Goal: Information Seeking & Learning: Find contact information

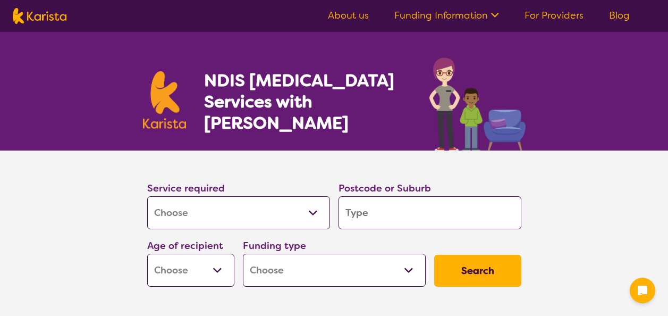
select select "[MEDICAL_DATA]"
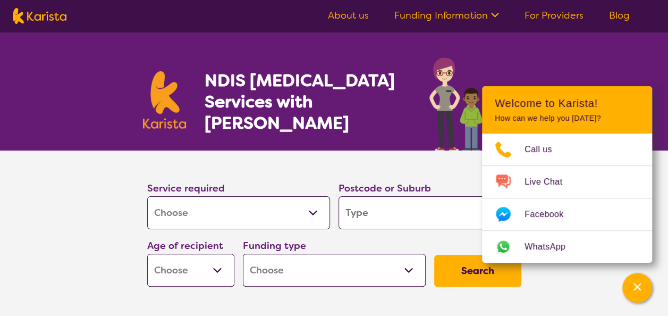
click at [403, 166] on section "Service required Allied Health Assistant Assessment ([MEDICAL_DATA] or [MEDICAL…" at bounding box center [334, 220] width 408 height 140
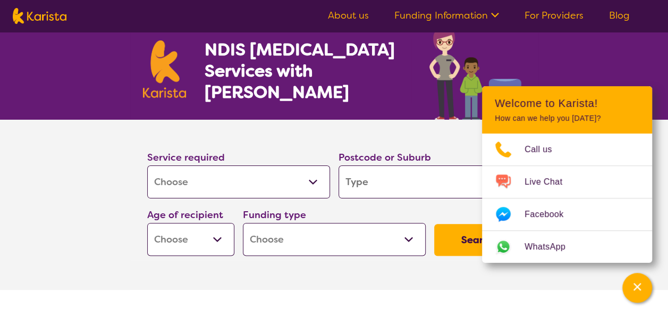
scroll to position [106, 0]
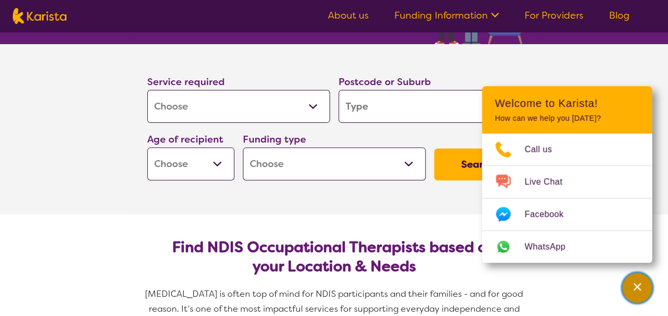
click at [635, 287] on icon "Channel Menu" at bounding box center [636, 286] width 7 height 7
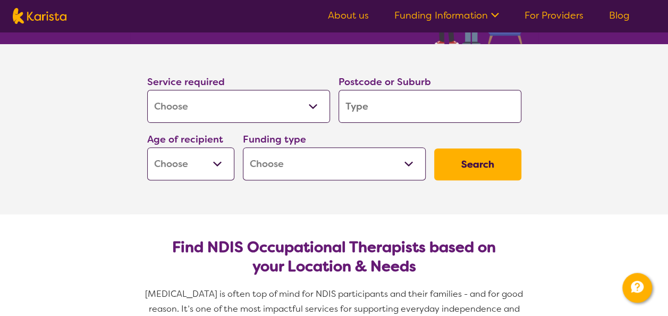
click at [449, 108] on input "search" at bounding box center [429, 106] width 183 height 33
click at [213, 159] on select "Early Childhood - 0 to 9 Child - 10 to 11 Adolescent - 12 to 17 Adult - 18 to 6…" at bounding box center [190, 163] width 87 height 33
select select "AD"
click at [147, 147] on select "Early Childhood - 0 to 9 Child - 10 to 11 Adolescent - 12 to 17 Adult - 18 to 6…" at bounding box center [190, 163] width 87 height 33
select select "AD"
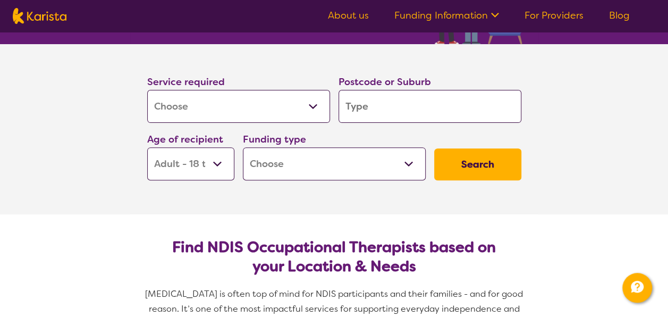
click at [386, 163] on select "Home Care Package (HCP) National Disability Insurance Scheme (NDIS) I don't know" at bounding box center [334, 163] width 183 height 33
select select "NDIS"
click at [243, 147] on select "Home Care Package (HCP) National Disability Insurance Scheme (NDIS) I don't know" at bounding box center [334, 163] width 183 height 33
select select "NDIS"
click at [421, 106] on input "search" at bounding box center [429, 106] width 183 height 33
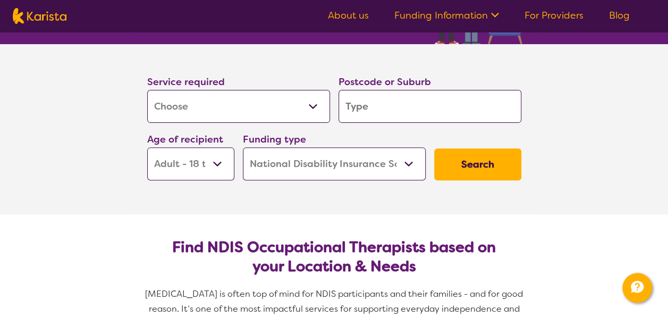
type input "w"
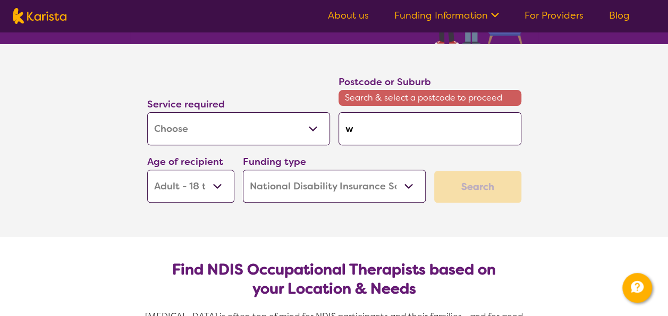
type input "wo"
type input "woo"
type input "wood"
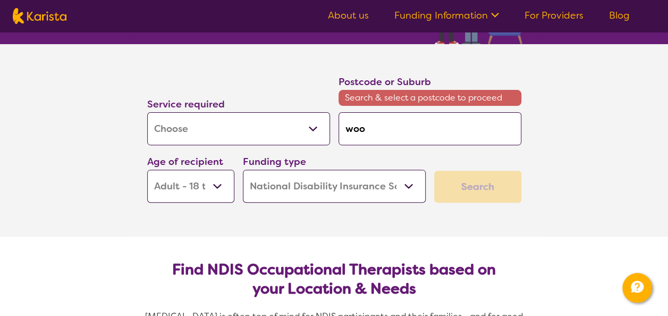
type input "wood"
type input "woodv"
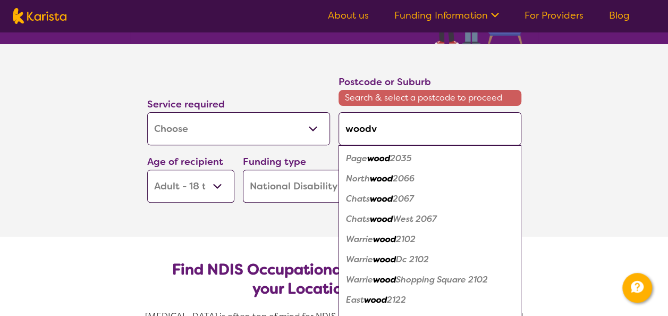
type input "woodvi"
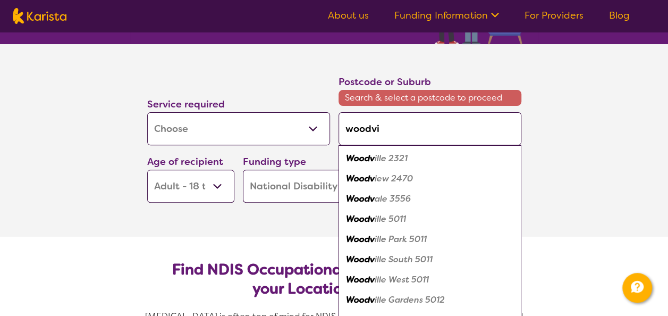
type input "woodvil"
type input "woodvill"
type input "woodville"
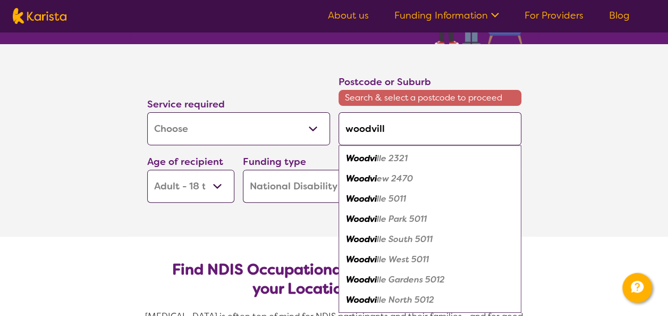
type input "woodville"
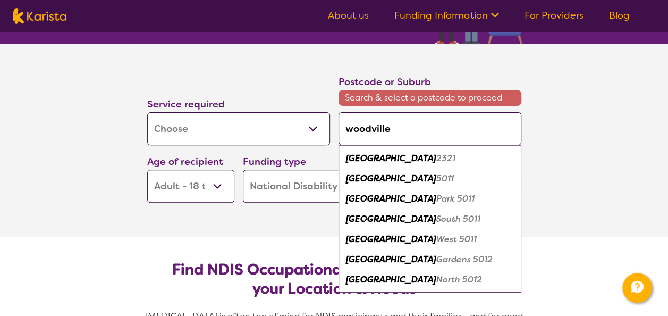
type input "woodville"
type input "woodville s"
type input "woodville sa"
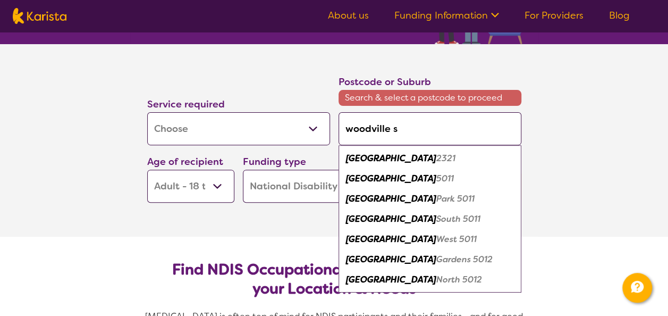
type input "woodville sa"
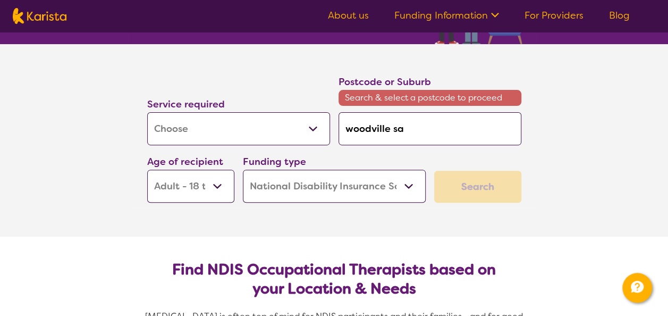
type input "woodville s"
type input "woodville"
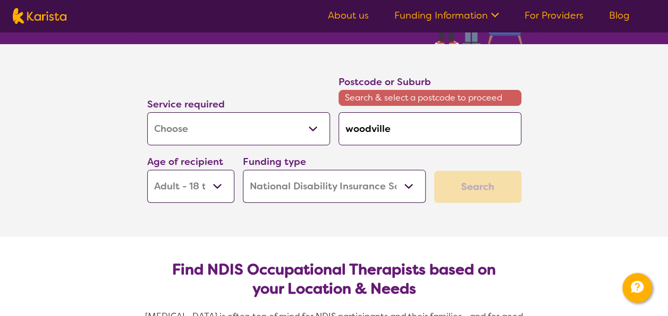
type input "woodville"
type input "woodvill"
type input "woodvil"
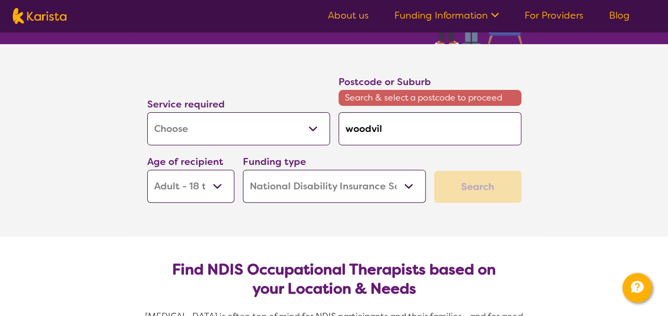
type input "woodvi"
type input "woodv"
type input "woo"
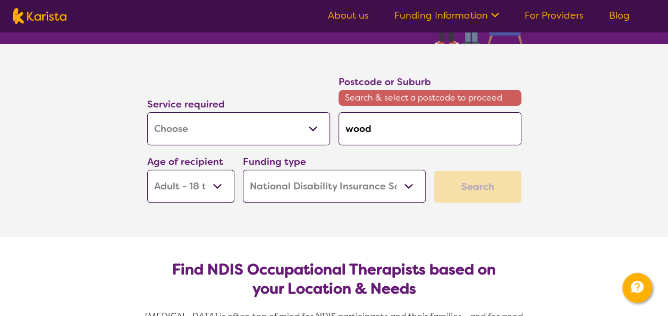
type input "woo"
type input "wo"
type input "w"
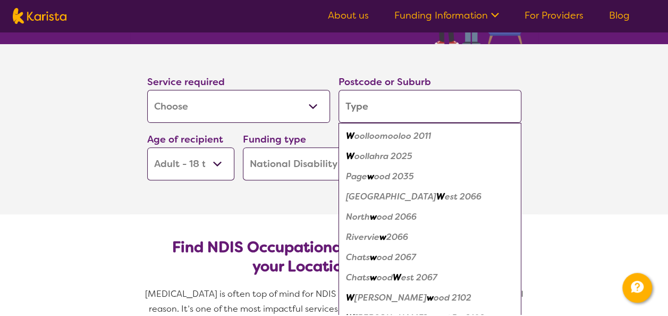
paste input "[GEOGRAPHIC_DATA] SA 5010"
type input "[GEOGRAPHIC_DATA] SA 5010"
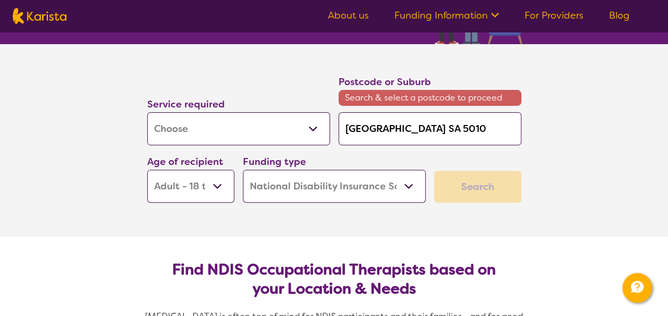
click at [475, 123] on input "[GEOGRAPHIC_DATA] SA 5010" at bounding box center [429, 128] width 183 height 33
click at [437, 129] on input "[GEOGRAPHIC_DATA] SA 5010" at bounding box center [429, 128] width 183 height 33
type input "[GEOGRAPHIC_DATA] S 5010"
type input "[GEOGRAPHIC_DATA] 5010"
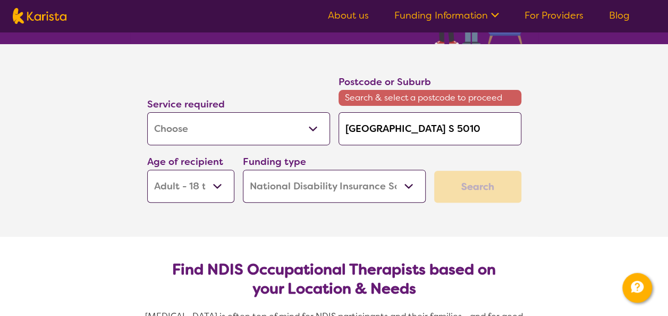
type input "[GEOGRAPHIC_DATA] 5010"
type input "[GEOGRAPHIC_DATA]"
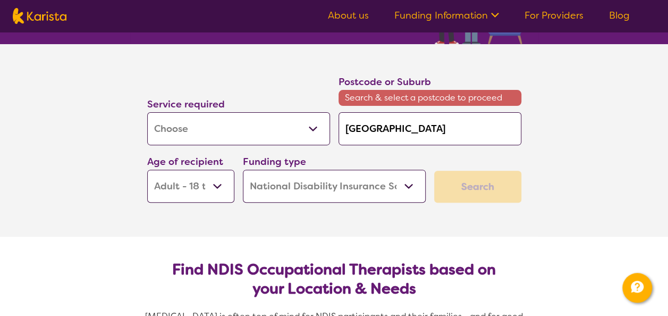
type input "[GEOGRAPHIC_DATA] 5010"
type input "FERRYDEN PAR 5010"
type input "FERRYDEN PA 5010"
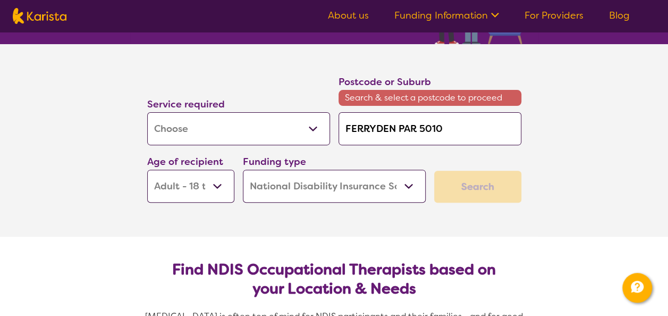
type input "FERRYDEN PA 5010"
type input "FERRYDEN P 5010"
type input "FERRYDEN 5010"
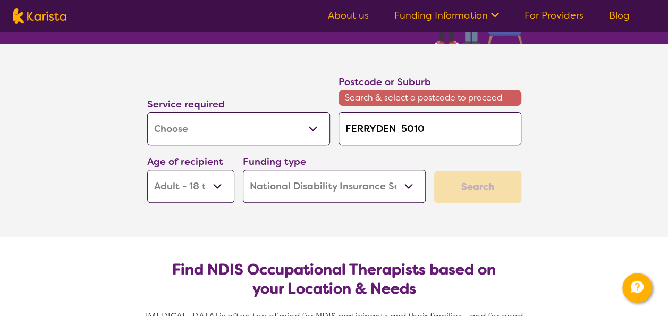
click at [430, 129] on input "FERRYDEN 5010" at bounding box center [429, 128] width 183 height 33
type input "FERRYDEN 501"
type input "FERRYDEN 50"
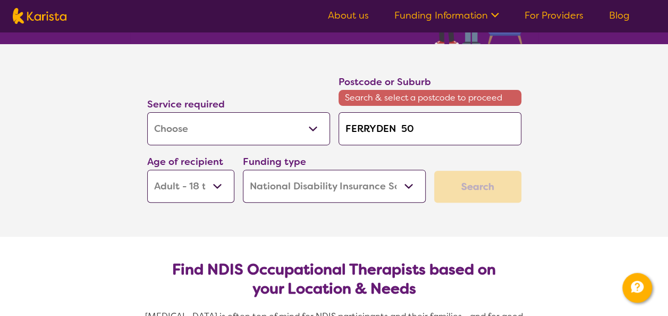
type input "FERRYDEN 5"
type input "FERRYDEN"
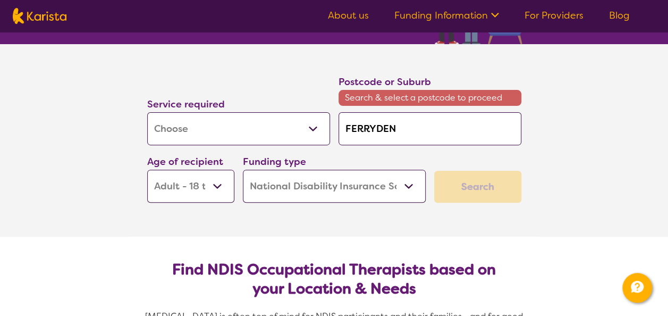
type input "FERRYDEN"
click at [404, 158] on em "Park 5010" at bounding box center [403, 157] width 41 height 11
type input "5010"
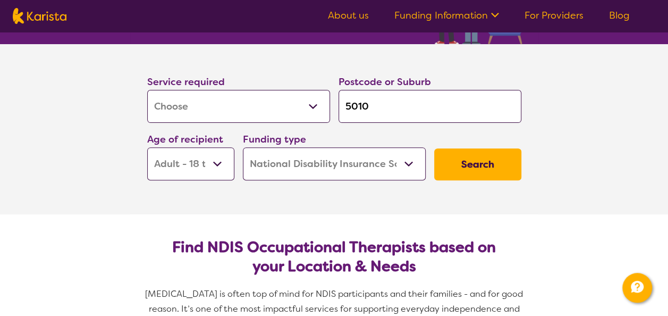
click at [463, 159] on button "Search" at bounding box center [477, 164] width 87 height 32
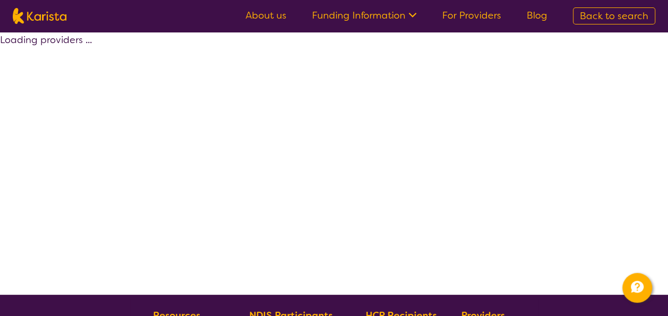
select select "by_score"
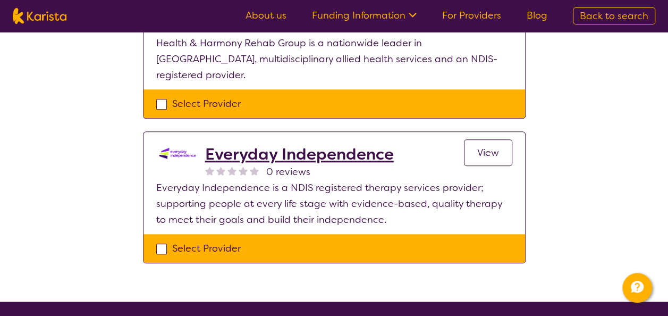
scroll to position [478, 0]
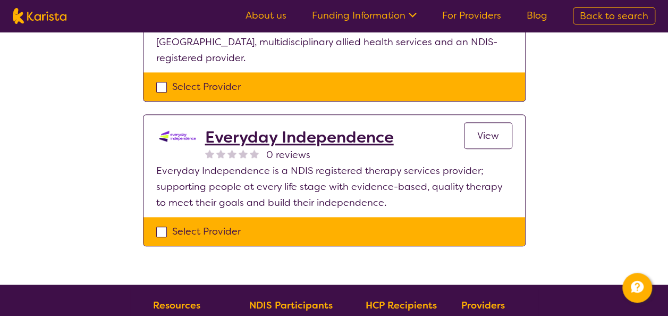
select select "[MEDICAL_DATA]"
select select "AD"
select select "NDIS"
select select "[MEDICAL_DATA]"
select select "AD"
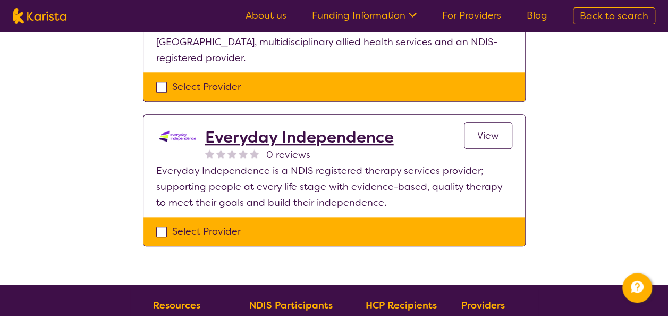
select select "NDIS"
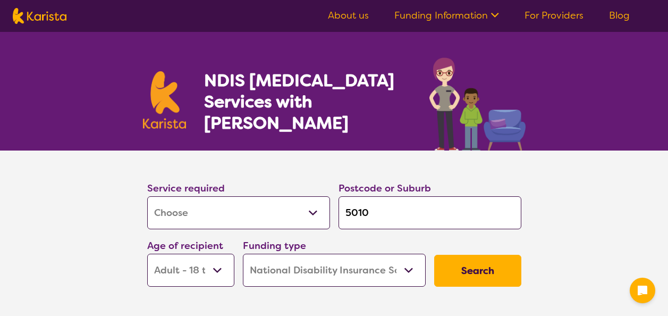
select select "[MEDICAL_DATA]"
select select "AD"
select select "NDIS"
select select "[MEDICAL_DATA]"
select select "AD"
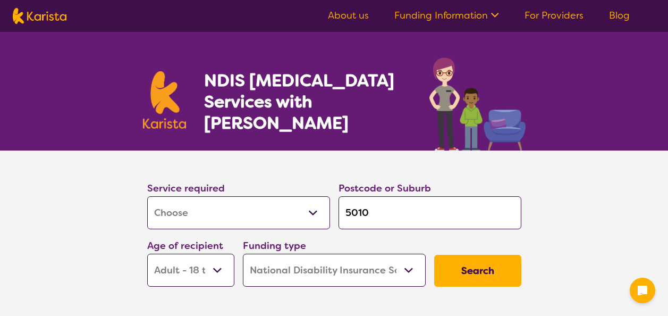
select select "NDIS"
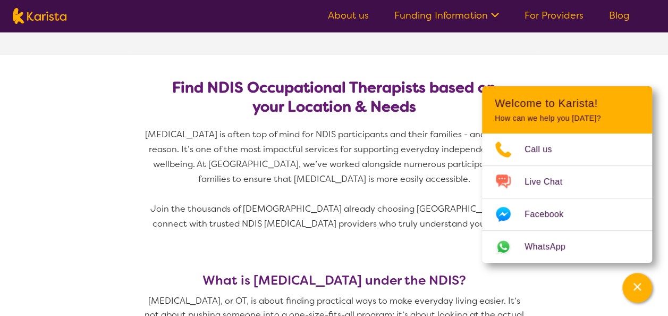
scroll to position [319, 0]
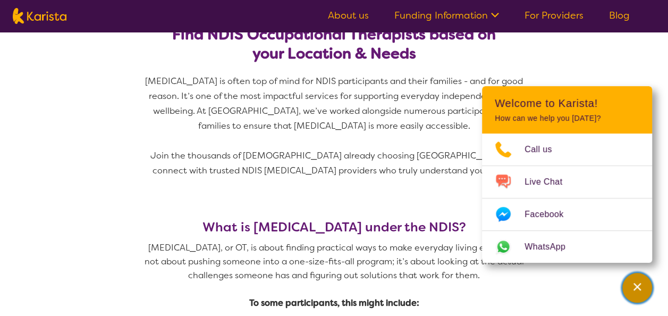
click at [634, 287] on icon "Channel Menu" at bounding box center [637, 286] width 11 height 11
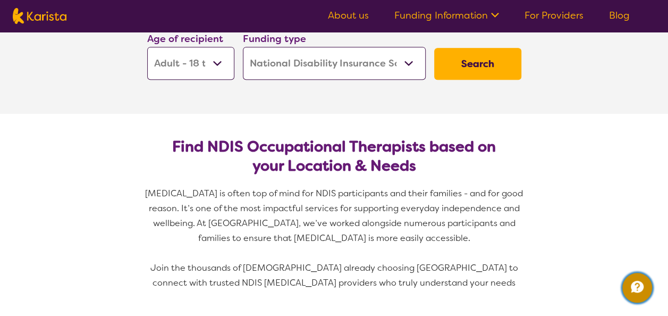
scroll to position [53, 0]
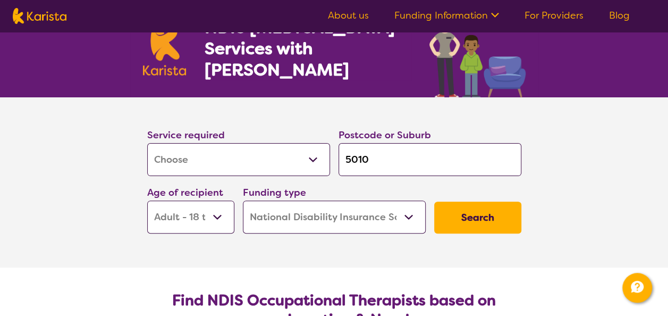
click at [465, 209] on button "Search" at bounding box center [477, 217] width 87 height 32
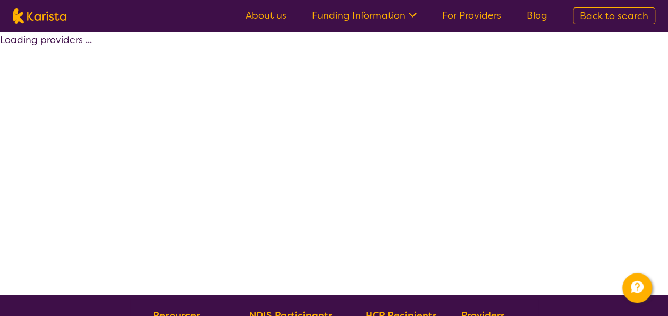
select select "by_score"
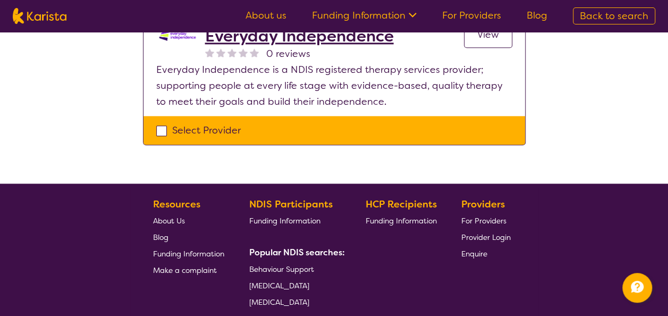
scroll to position [584, 0]
